Goal: Transaction & Acquisition: Obtain resource

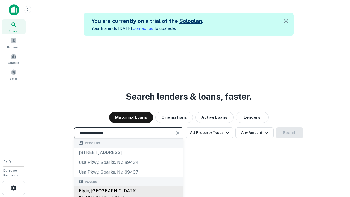
click at [128, 191] on div "Elgin, [GEOGRAPHIC_DATA], [GEOGRAPHIC_DATA]" at bounding box center [128, 194] width 109 height 16
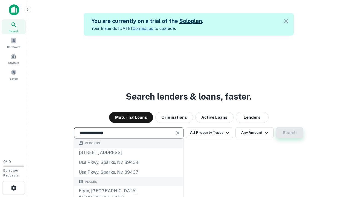
type input "**********"
click at [289, 132] on button "Search" at bounding box center [289, 132] width 27 height 11
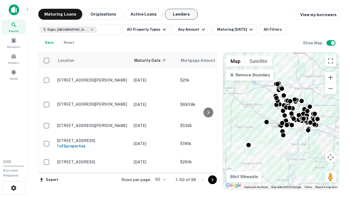
click at [181, 14] on button "Lenders" at bounding box center [181, 14] width 33 height 11
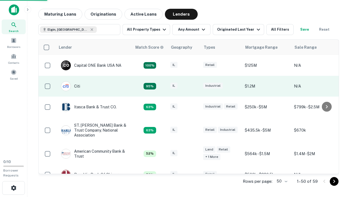
click at [194, 86] on div "IL" at bounding box center [183, 85] width 27 height 7
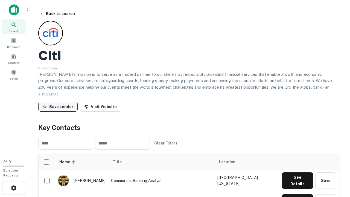
click at [58, 106] on button "Save Lender" at bounding box center [57, 107] width 39 height 10
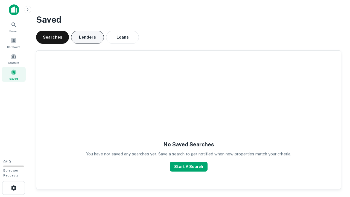
click at [87, 37] on button "Lenders" at bounding box center [87, 37] width 33 height 13
